Goal: Navigation & Orientation: Find specific page/section

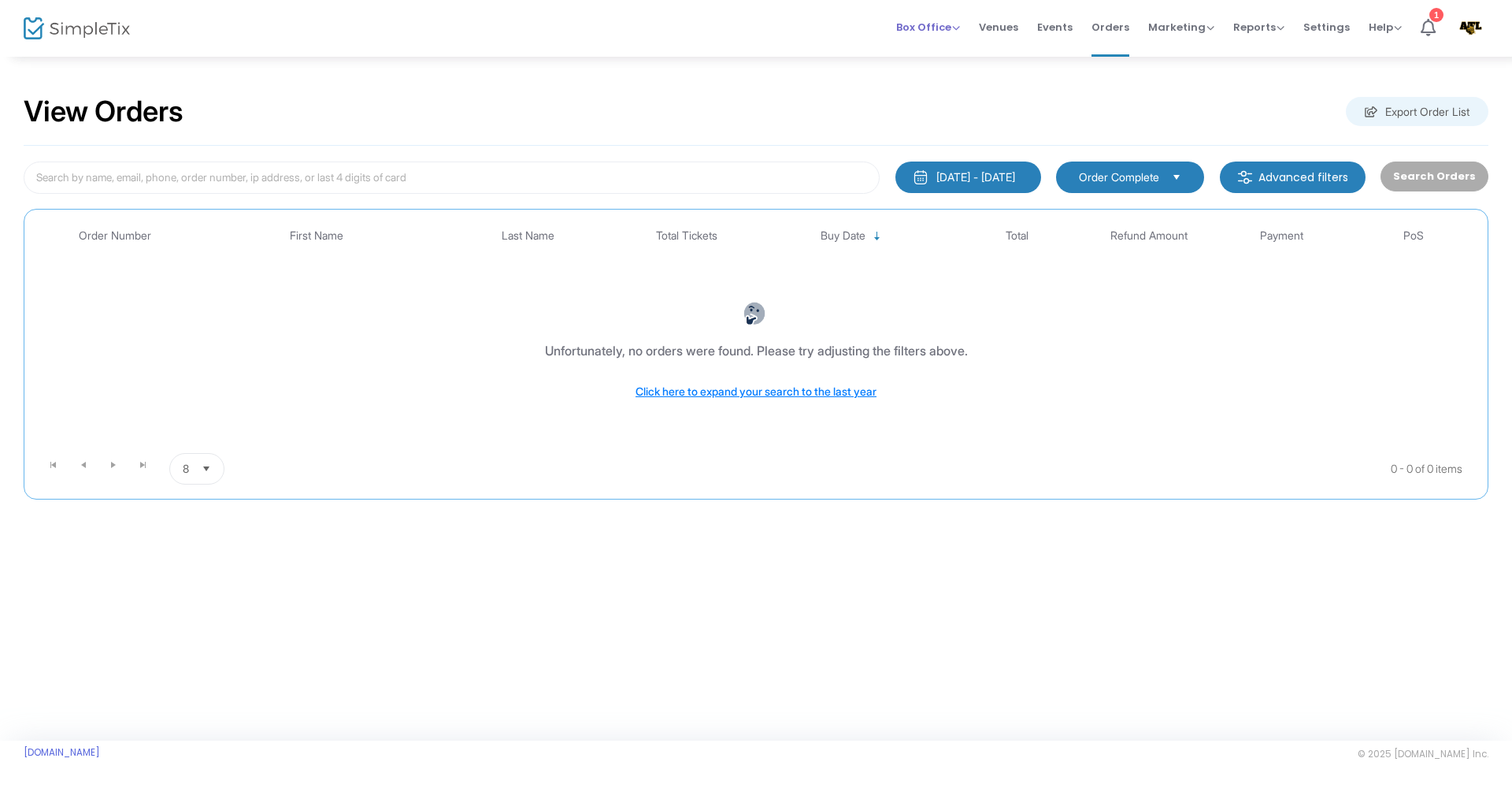
click at [925, 28] on span "Box Office" at bounding box center [928, 27] width 64 height 15
click at [1476, 29] on img at bounding box center [1470, 29] width 32 height 29
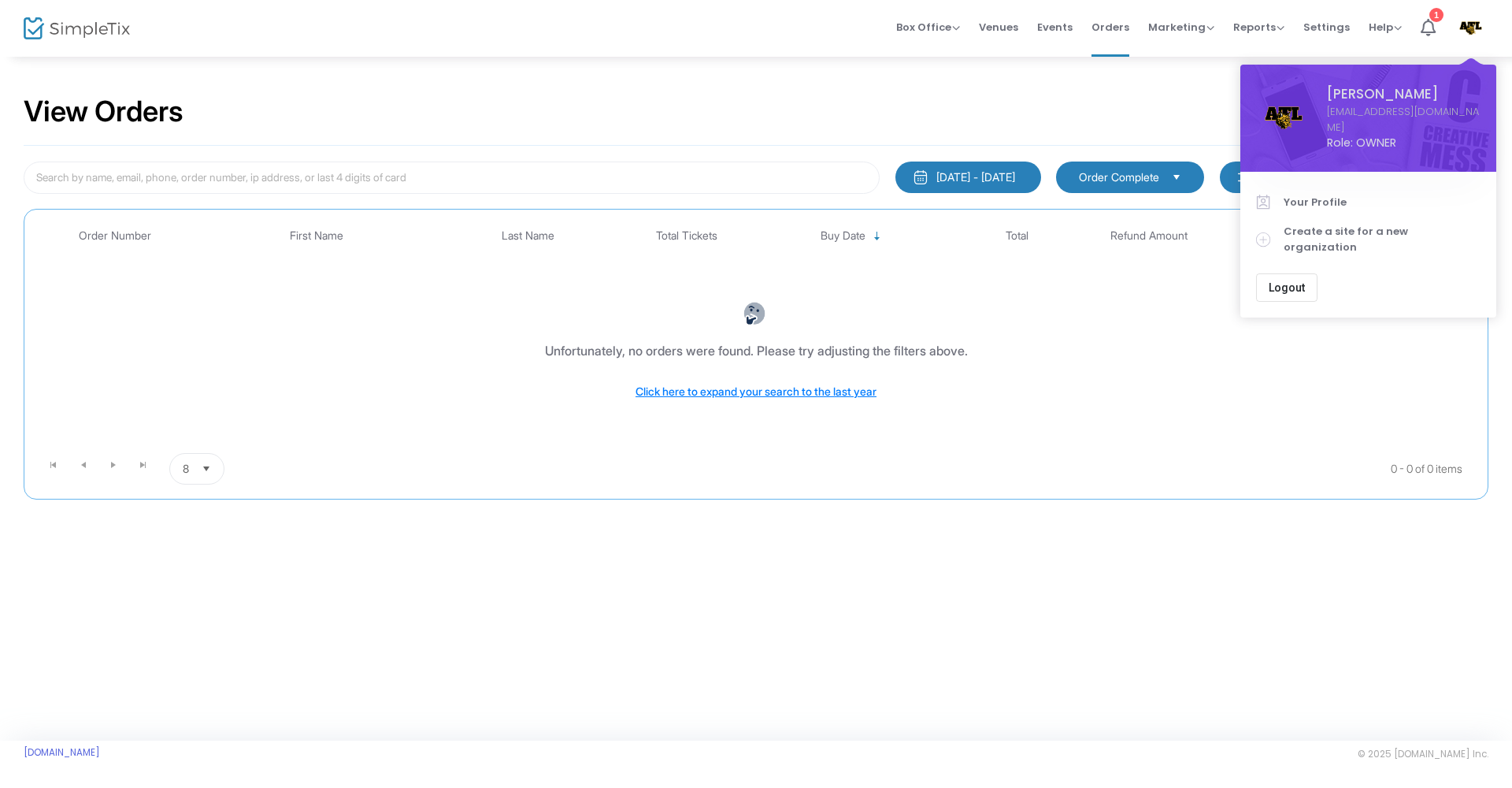
click at [1058, 87] on div "View Orders Export Order List" at bounding box center [756, 112] width 1465 height 67
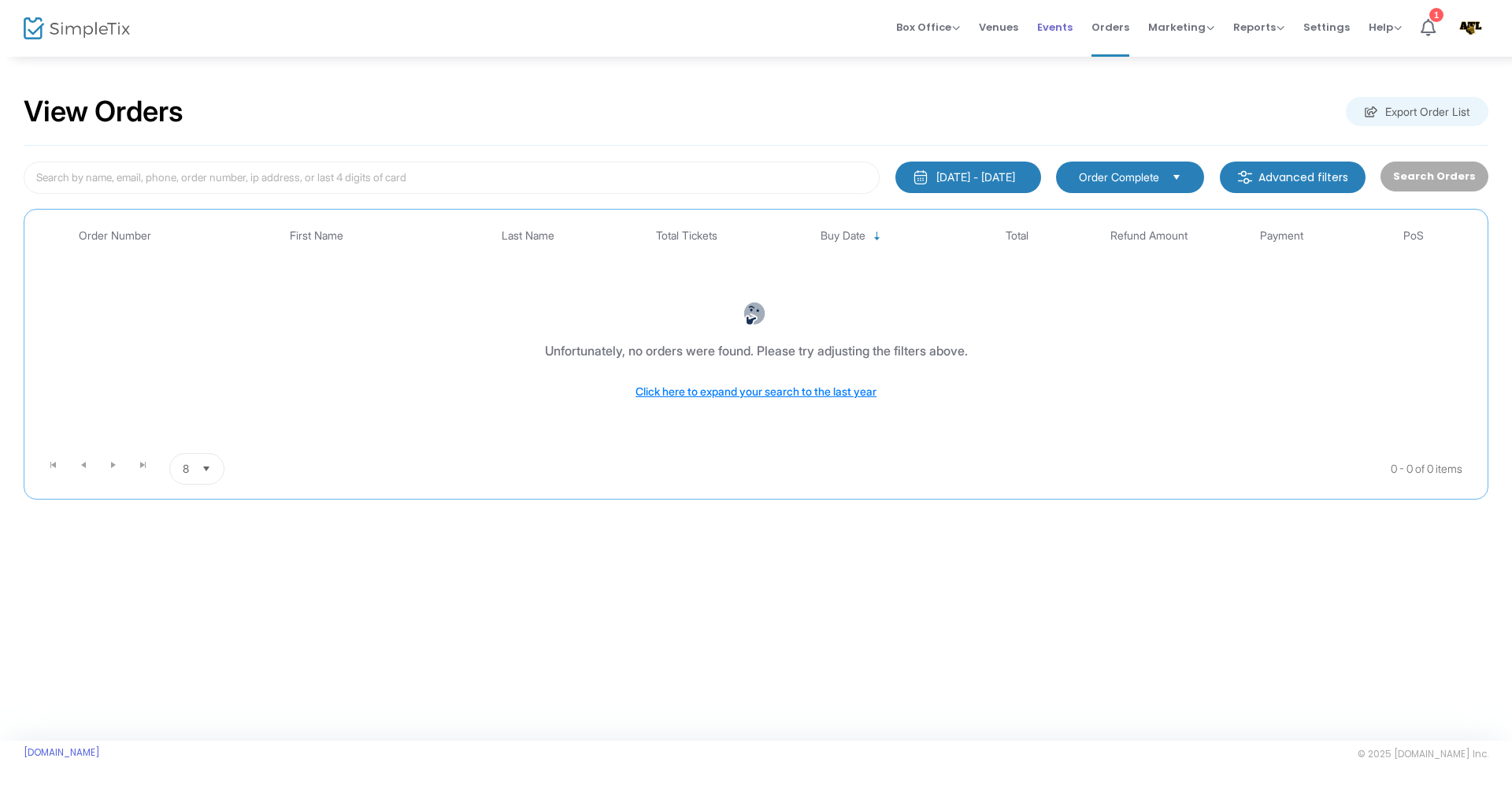
click at [1041, 24] on span "Events" at bounding box center [1054, 27] width 36 height 40
